Goal: Register for event/course

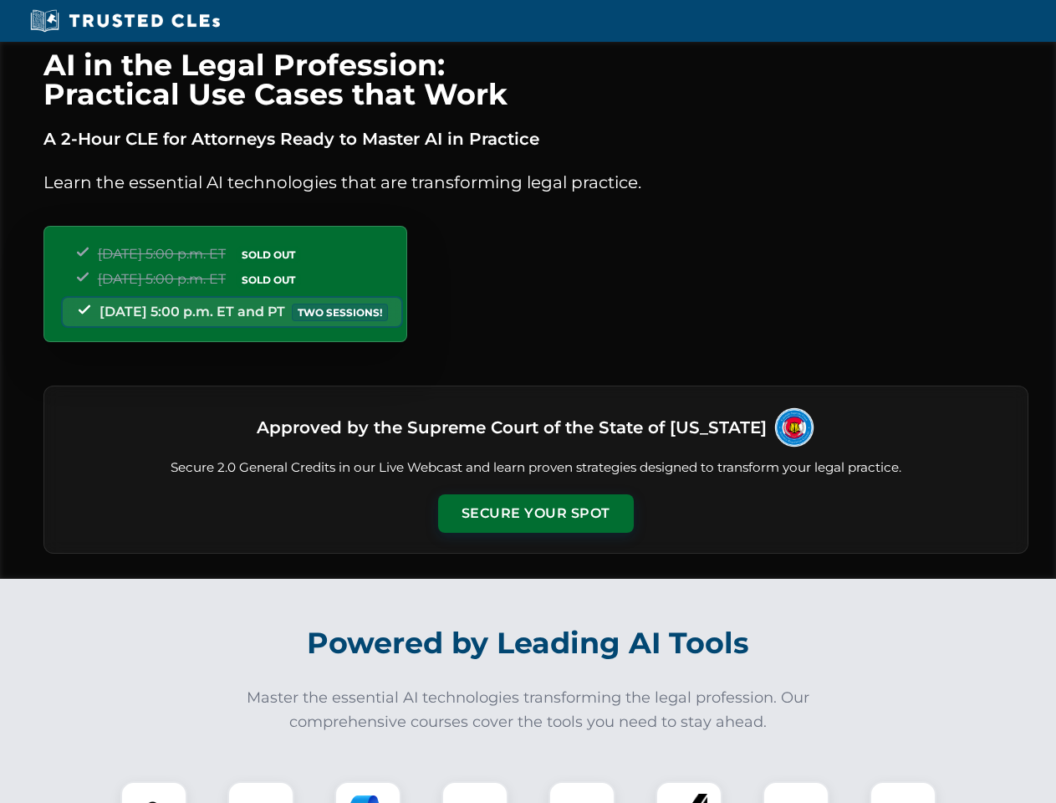
click at [535, 513] on button "Secure Your Spot" at bounding box center [536, 513] width 196 height 38
click at [154, 792] on img at bounding box center [154, 814] width 49 height 49
click at [261, 792] on div at bounding box center [260, 814] width 67 height 67
